Goal: Task Accomplishment & Management: Complete application form

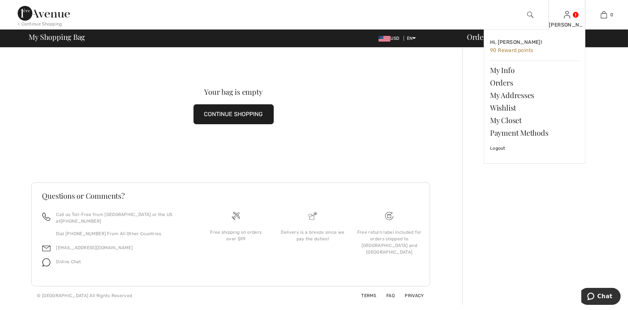
click at [568, 15] on img at bounding box center [567, 14] width 6 height 9
click at [501, 84] on link "Orders" at bounding box center [534, 82] width 89 height 13
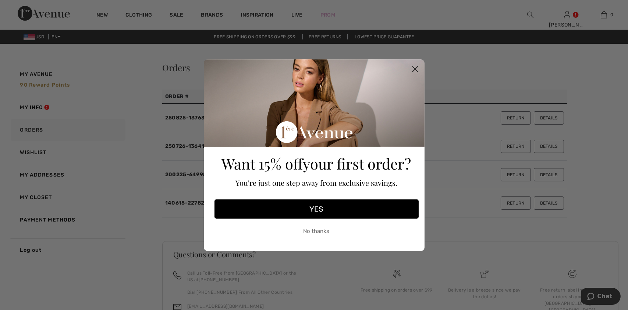
click at [413, 68] on circle "Close dialog" at bounding box center [415, 69] width 12 height 12
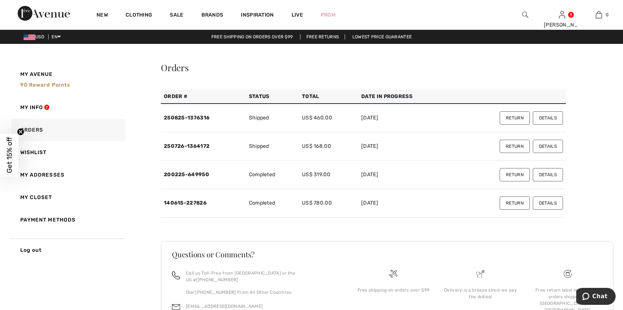
click at [506, 116] on button "Return" at bounding box center [514, 117] width 30 height 13
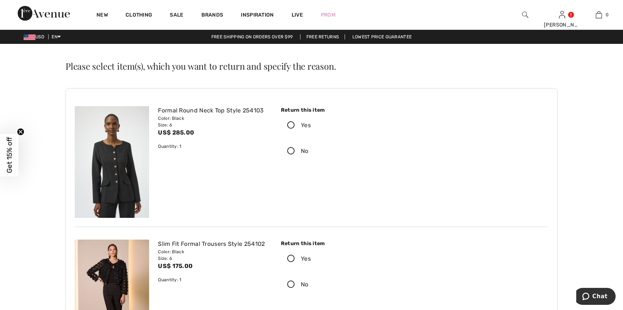
click at [291, 124] on icon at bounding box center [291, 125] width 20 height 8
click at [311, 124] on input "Yes" at bounding box center [313, 125] width 5 height 22
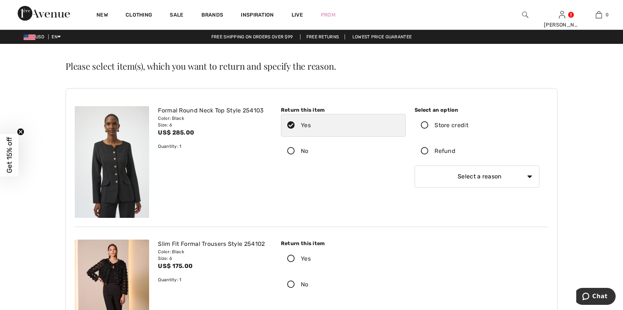
click at [423, 152] on icon at bounding box center [425, 151] width 20 height 8
click at [455, 152] on input "Refund" at bounding box center [457, 151] width 5 height 22
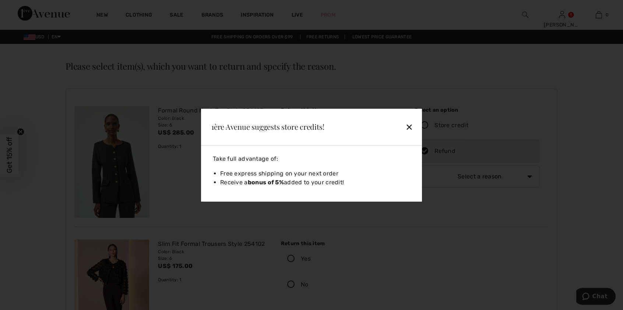
click at [410, 130] on div "✕" at bounding box center [392, 126] width 48 height 15
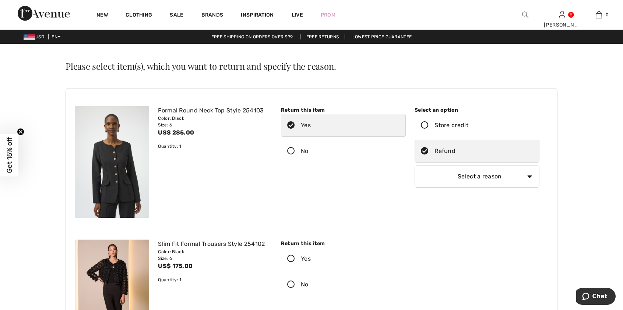
click at [474, 179] on select "Select a reason I received the wrong product or size My order arrived too late …" at bounding box center [476, 176] width 125 height 22
select select "4"
click at [414, 165] on select "Select a reason I received the wrong product or size My order arrived too late …" at bounding box center [476, 176] width 125 height 22
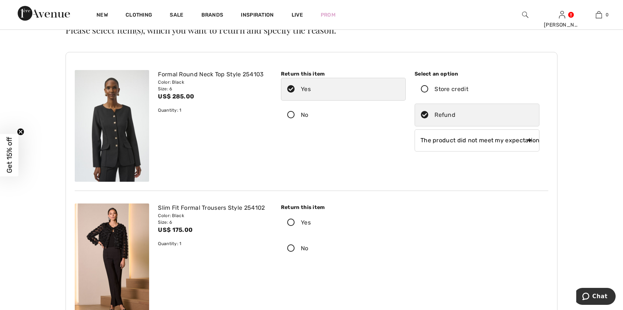
scroll to position [37, 0]
click at [290, 222] on icon at bounding box center [291, 222] width 20 height 8
click at [311, 222] on input "Yes" at bounding box center [313, 222] width 5 height 22
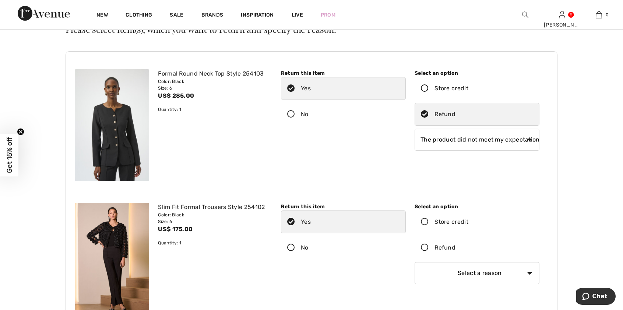
click at [422, 248] on icon at bounding box center [425, 248] width 20 height 8
click at [455, 248] on input "Refund" at bounding box center [457, 247] width 5 height 22
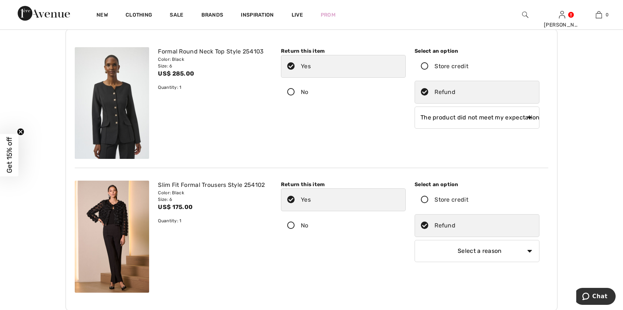
scroll to position [61, 0]
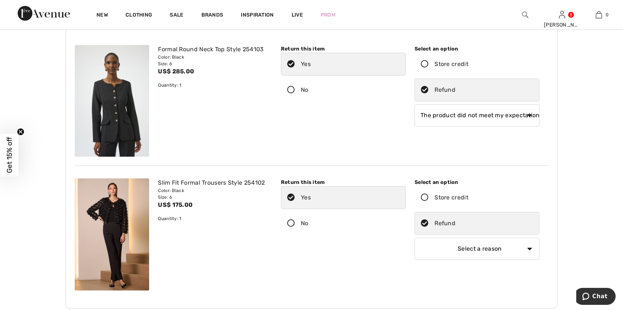
click at [478, 249] on select "Select a reason I received the wrong product or size My order arrived too late …" at bounding box center [476, 248] width 125 height 22
select select "4"
click at [414, 237] on select "Select a reason I received the wrong product or size My order arrived too late …" at bounding box center [476, 248] width 125 height 22
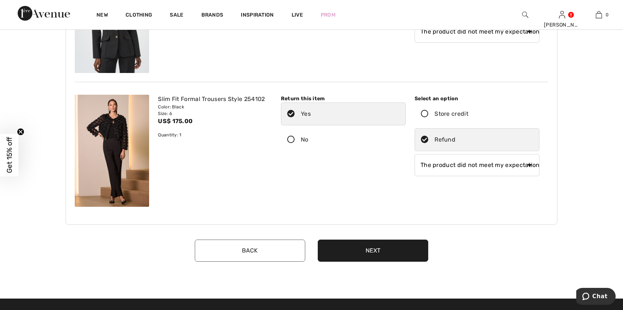
scroll to position [184, 0]
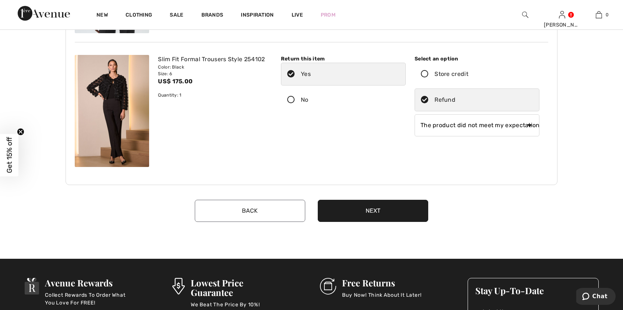
click at [395, 211] on button "Next" at bounding box center [373, 210] width 110 height 22
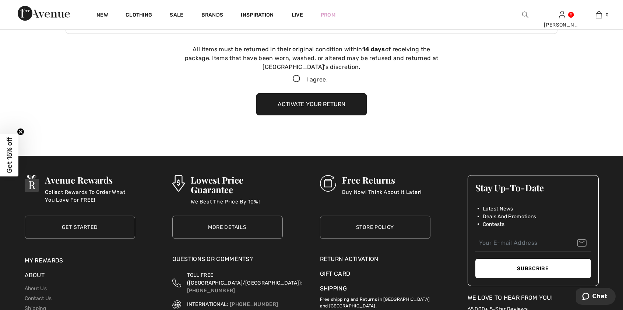
scroll to position [336, 0]
click at [295, 78] on icon at bounding box center [297, 79] width 20 height 8
click at [328, 78] on input "I agree." at bounding box center [330, 78] width 5 height 5
checkbox input "true"
click at [310, 103] on button "Activate your return" at bounding box center [311, 104] width 110 height 22
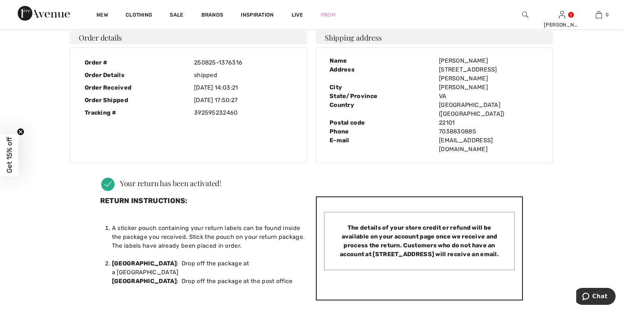
scroll to position [0, 0]
